Goal: Navigation & Orientation: Find specific page/section

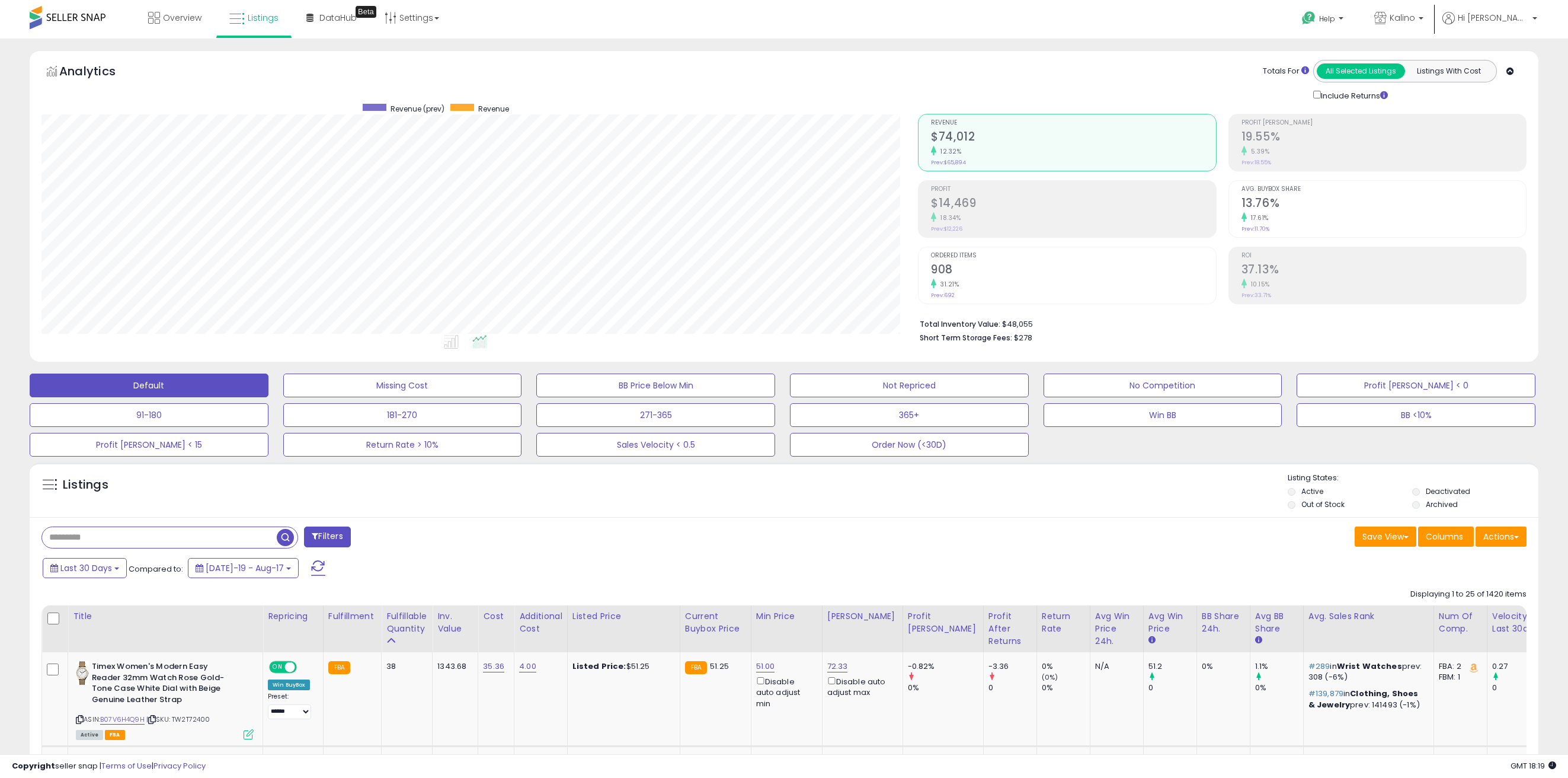
scroll to position [243, 877]
click at [454, 541] on div "Filters" at bounding box center [408, 538] width 751 height 24
click at [191, 23] on span "Overview" at bounding box center [182, 17] width 38 height 12
